Goal: Transaction & Acquisition: Purchase product/service

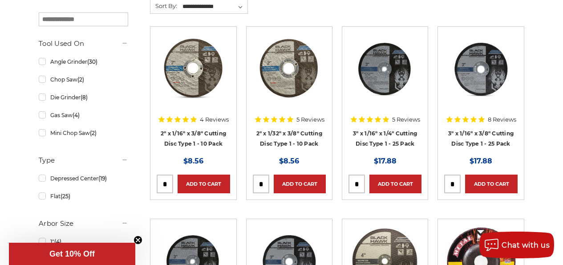
scroll to position [267, 0]
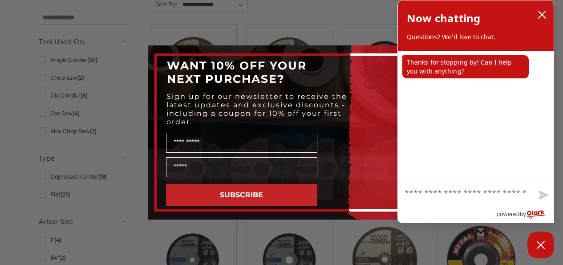
click at [203, 187] on button "SUBSCRIBE" at bounding box center [241, 195] width 151 height 22
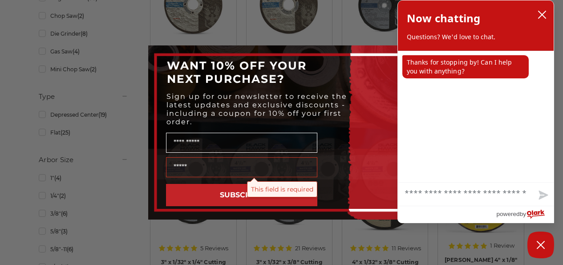
scroll to position [356, 0]
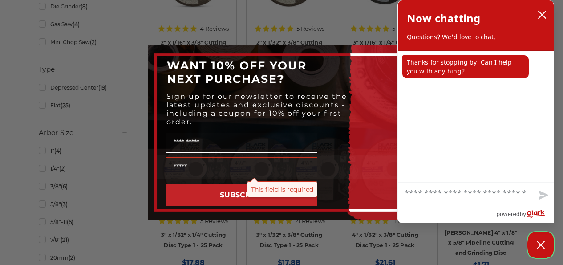
click at [541, 236] on icon "Close Chatbox" at bounding box center [541, 245] width 9 height 22
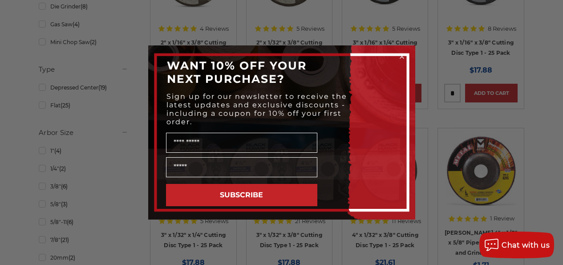
click at [399, 55] on circle "Close dialog" at bounding box center [402, 57] width 8 height 8
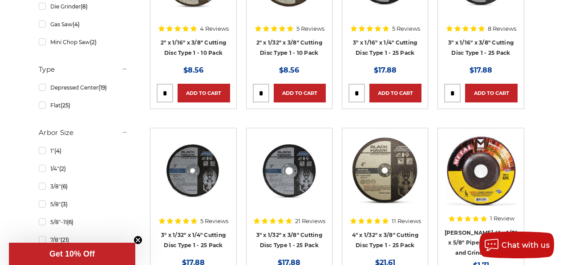
click at [371, 47] on h4 "3" x 1/16" x 1/4" Cutting Disc Type 1 - 25 Pack" at bounding box center [385, 49] width 73 height 25
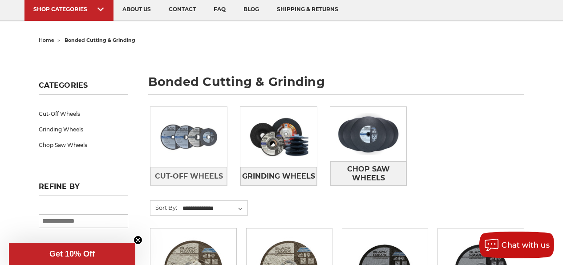
scroll to position [89, 0]
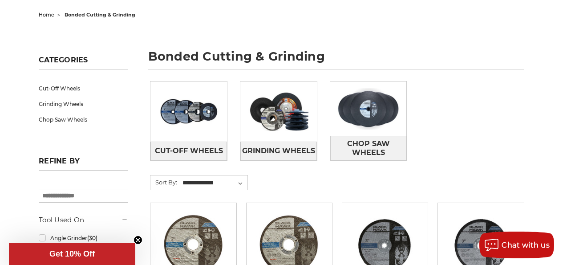
click at [136, 243] on circle "Close teaser" at bounding box center [138, 240] width 8 height 8
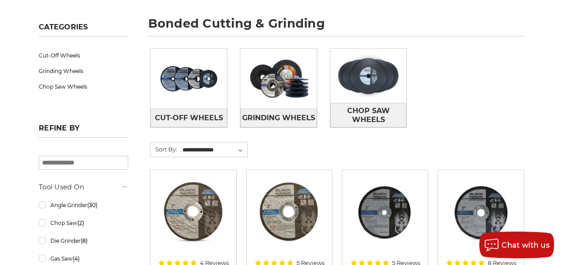
scroll to position [134, 0]
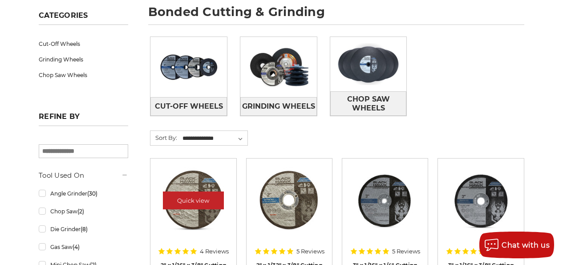
click at [207, 187] on img at bounding box center [193, 200] width 71 height 71
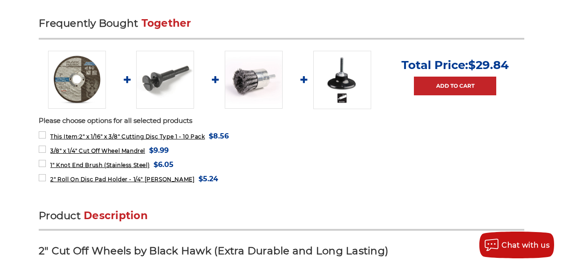
scroll to position [356, 0]
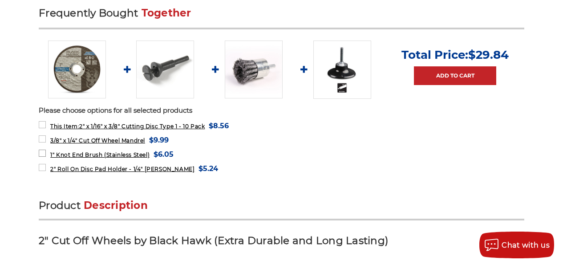
click at [64, 150] on label "1" Knot End Brush (Stainless Steel) MSRP: Was: Now: $6.05 (You save )" at bounding box center [106, 154] width 135 height 12
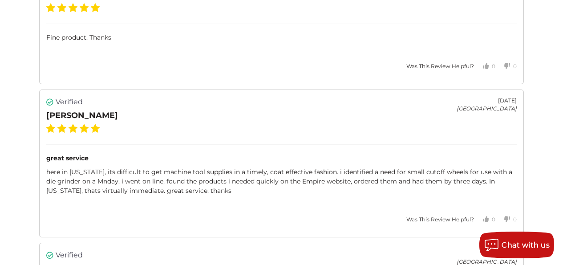
scroll to position [1603, 0]
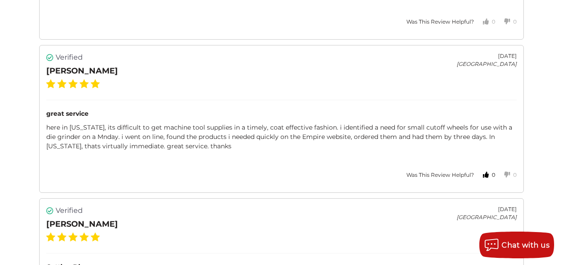
click at [487, 170] on icon "Votes Up" at bounding box center [486, 175] width 10 height 10
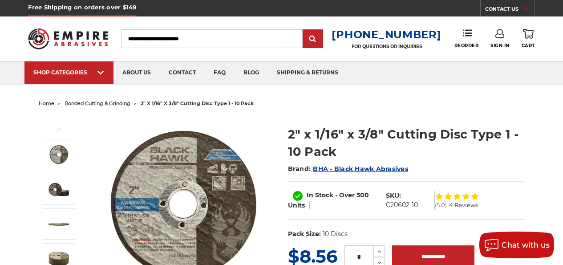
scroll to position [0, 0]
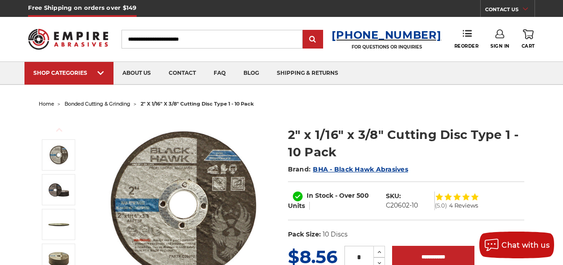
click at [392, 36] on h3 "[PHONE_NUMBER]" at bounding box center [387, 34] width 110 height 13
